Goal: Navigation & Orientation: Find specific page/section

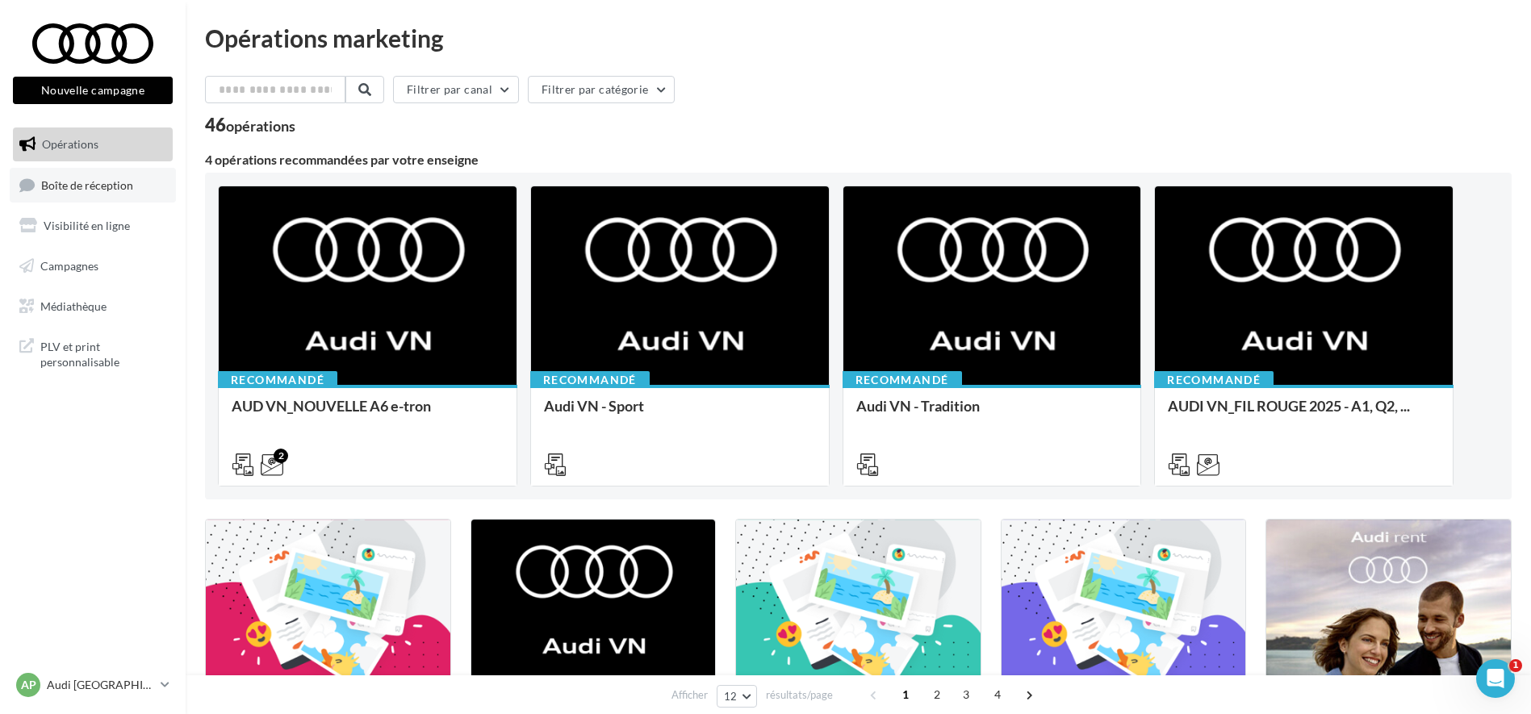
click at [105, 174] on link "Boîte de réception" at bounding box center [93, 185] width 166 height 35
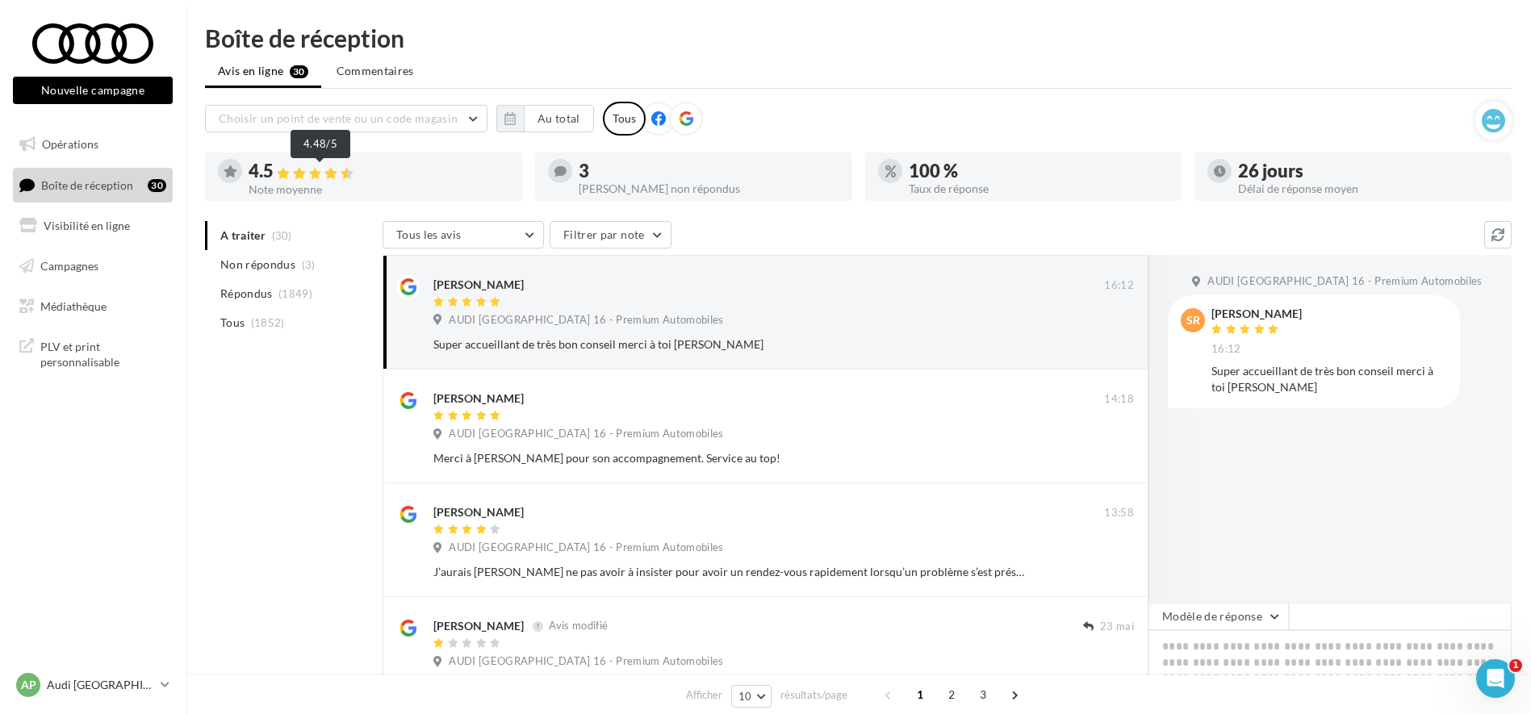
click at [351, 177] on icon at bounding box center [347, 173] width 13 height 11
click at [554, 114] on button "Au total" at bounding box center [559, 118] width 70 height 27
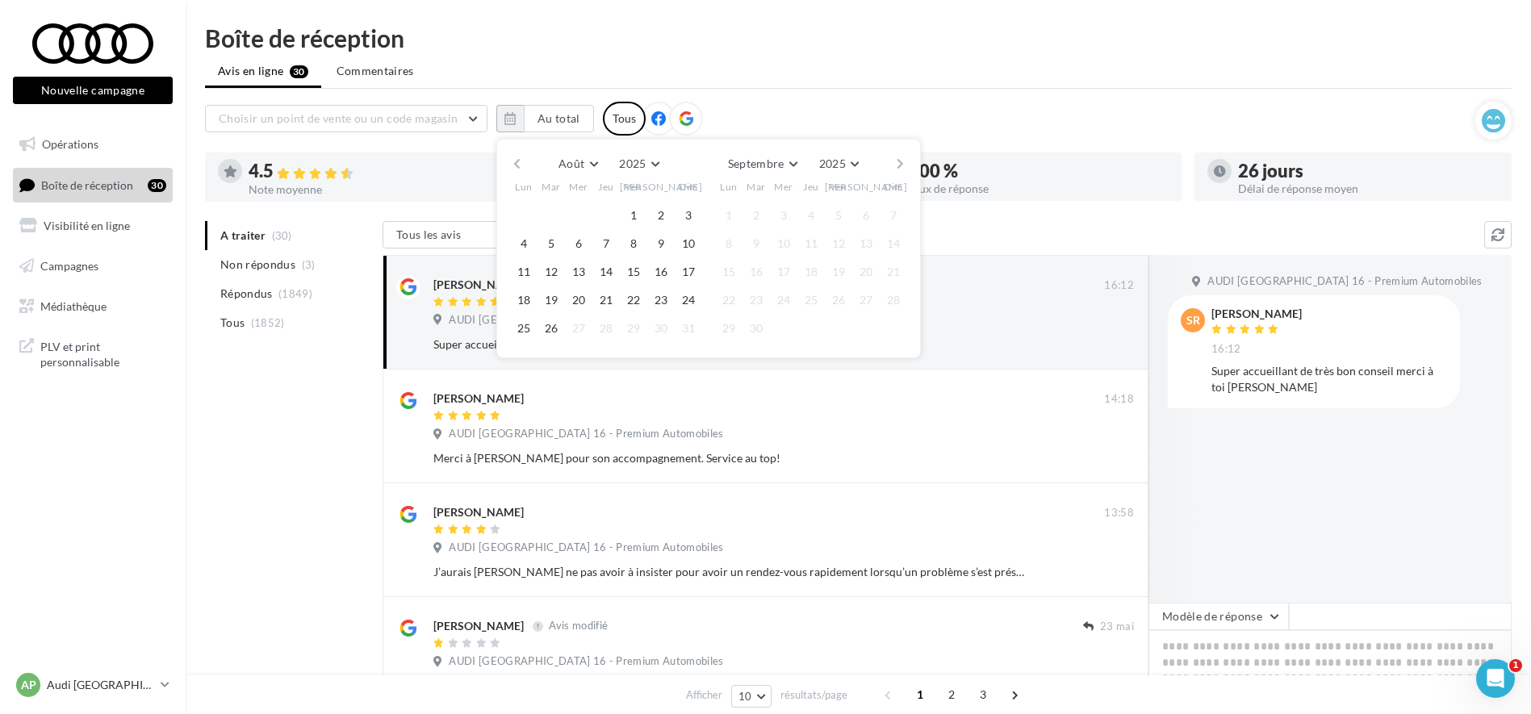
click at [518, 167] on button "button" at bounding box center [517, 164] width 14 height 23
click at [905, 163] on button "button" at bounding box center [901, 164] width 14 height 23
click at [749, 210] on button "1" at bounding box center [756, 215] width 24 height 24
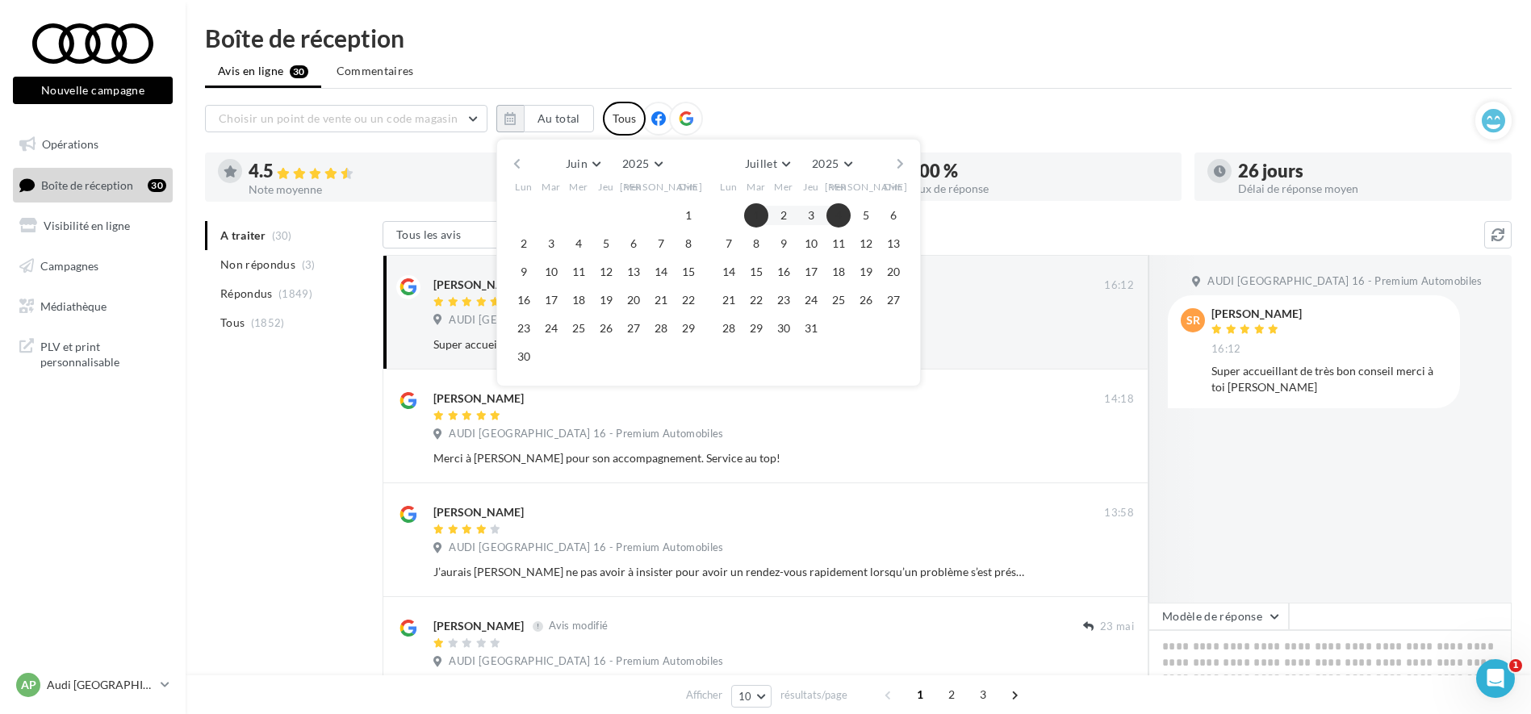
click at [895, 166] on button "button" at bounding box center [901, 164] width 14 height 23
click at [759, 337] on button "26" at bounding box center [756, 328] width 24 height 24
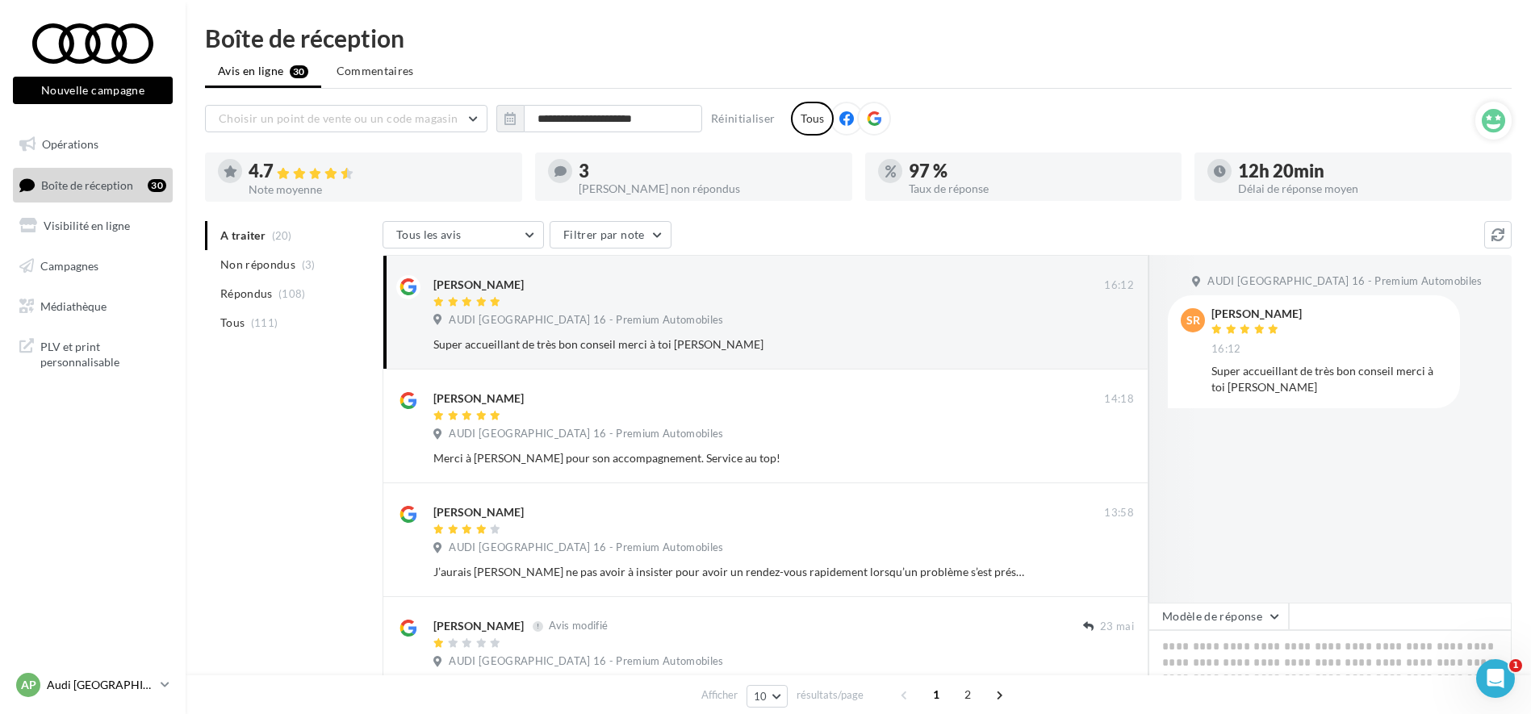
click at [161, 685] on icon at bounding box center [165, 685] width 9 height 14
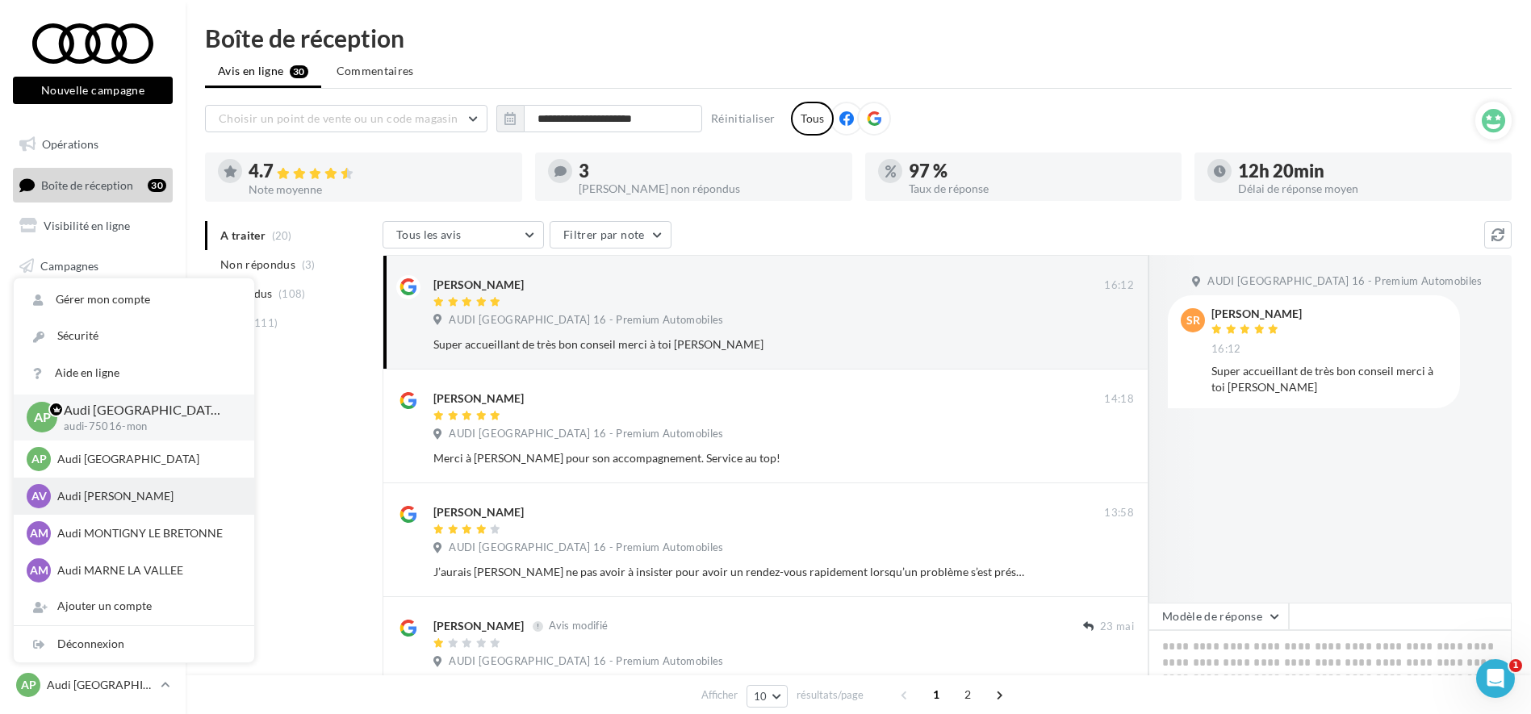
click at [154, 487] on div "AV Audi [PERSON_NAME] audi-veli-mon" at bounding box center [134, 496] width 215 height 24
click at [202, 502] on p "Audi [PERSON_NAME]" at bounding box center [146, 496] width 178 height 16
click at [187, 508] on div "AV Audi [PERSON_NAME] audi-veli-mon" at bounding box center [134, 496] width 215 height 24
click at [188, 505] on div "AV Audi [PERSON_NAME] audi-veli-mon" at bounding box center [134, 496] width 215 height 24
